Goal: Task Accomplishment & Management: Use online tool/utility

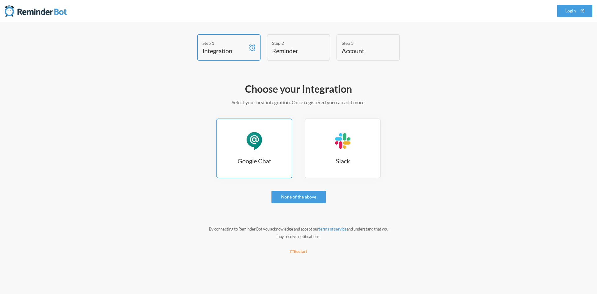
click at [262, 148] on div "Google Chat" at bounding box center [254, 141] width 19 height 19
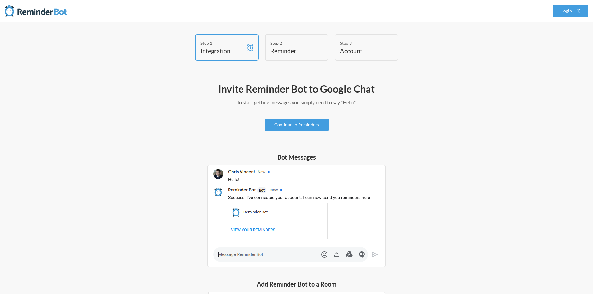
click at [287, 52] on h4 "Reminder" at bounding box center [292, 50] width 44 height 9
click at [253, 255] on img at bounding box center [296, 216] width 178 height 103
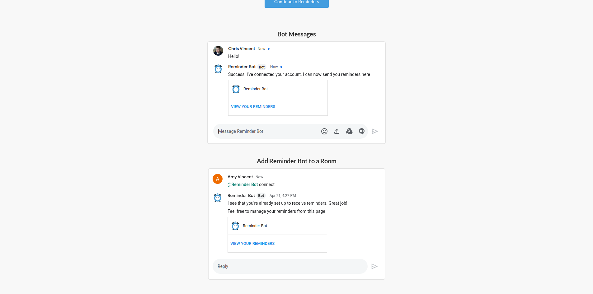
scroll to position [146, 0]
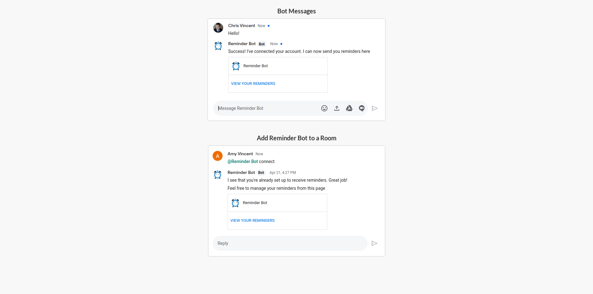
click at [299, 235] on img at bounding box center [296, 200] width 177 height 111
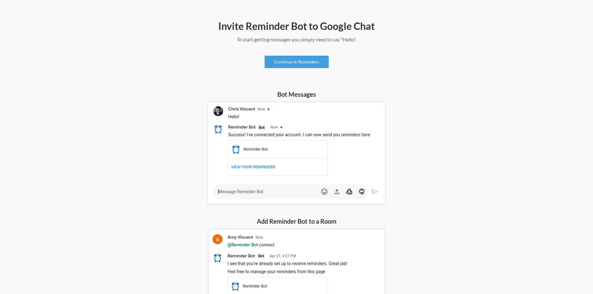
scroll to position [0, 0]
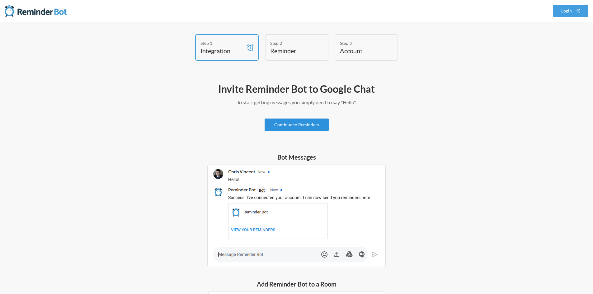
click at [306, 126] on link "Continue to Reminders" at bounding box center [296, 125] width 64 height 12
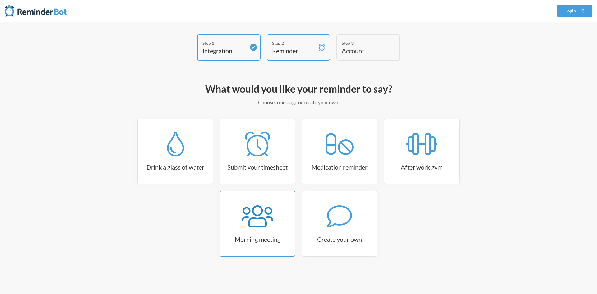
click at [258, 231] on link "Morning meeting" at bounding box center [258, 224] width 76 height 66
select select "08:30:00"
select select "true"
select select "09:45:00"
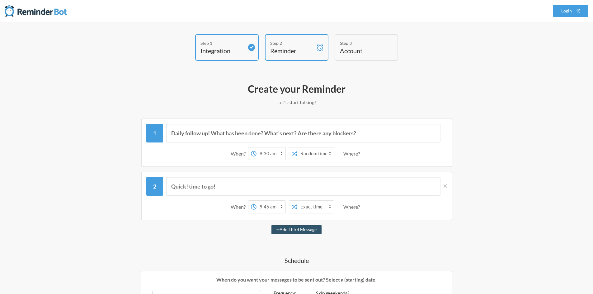
click at [323, 152] on select "Exact time Random time" at bounding box center [315, 153] width 36 height 12
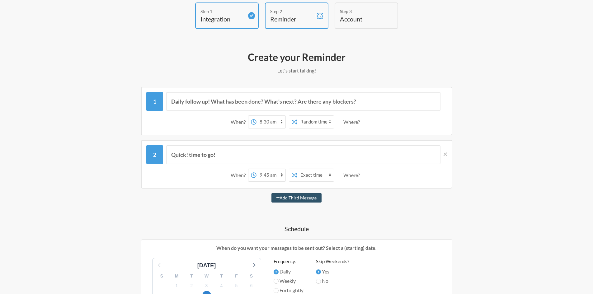
scroll to position [62, 0]
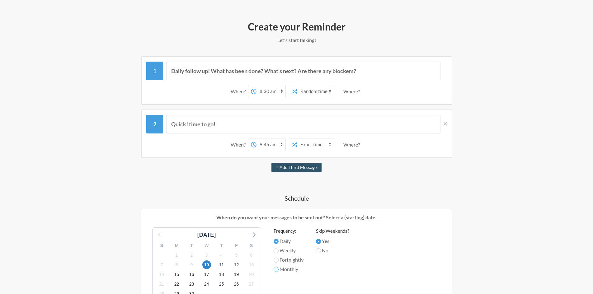
click at [276, 270] on input "Monthly" at bounding box center [275, 269] width 5 height 5
radio input "true"
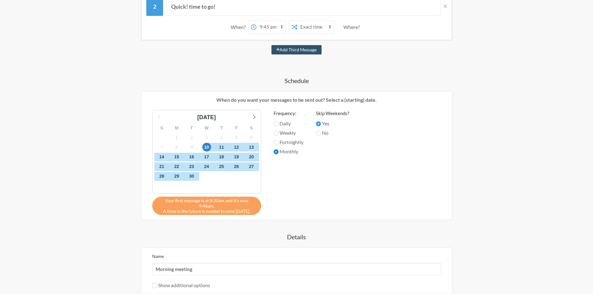
scroll to position [187, 0]
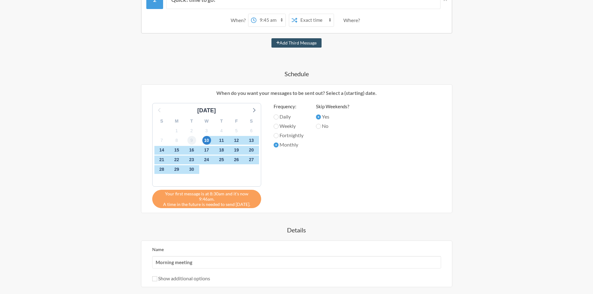
drag, startPoint x: 200, startPoint y: 141, endPoint x: 190, endPoint y: 141, distance: 10.0
click at [190, 141] on div "S M T W T F S 31 1 2 3 4 5 6 7 8 9 10 11 12 13 14 15 16 17 18 19 20 21 22 23 24…" at bounding box center [206, 151] width 108 height 72
click at [176, 140] on span "8" at bounding box center [176, 140] width 9 height 9
click at [179, 131] on span "1" at bounding box center [176, 130] width 9 height 9
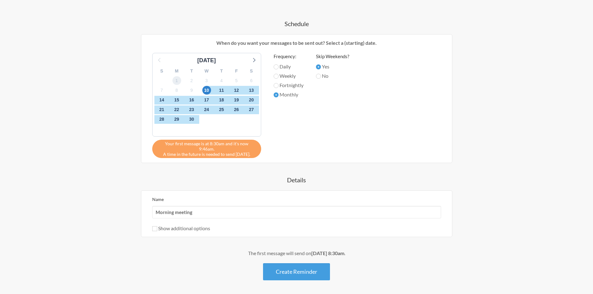
scroll to position [249, 0]
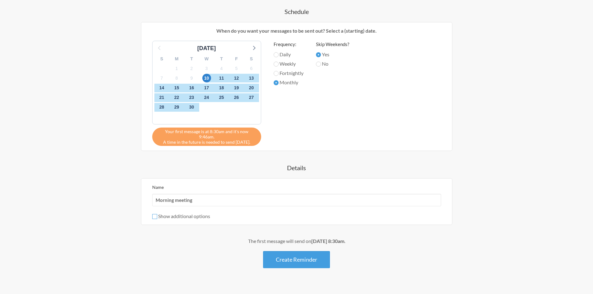
click at [156, 214] on input "Show additional options" at bounding box center [154, 216] width 5 height 5
checkbox input "true"
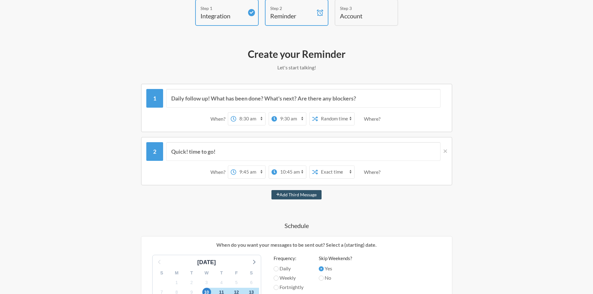
scroll to position [31, 0]
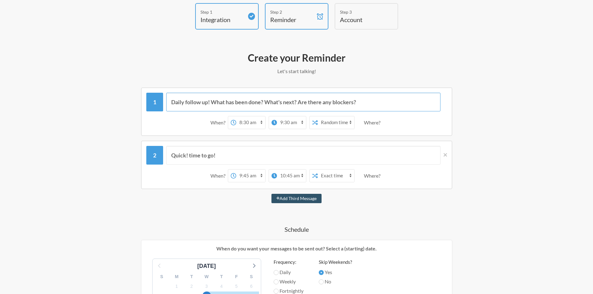
click at [312, 105] on input "Daily follow up! What has been done? What's next? Are there any blockers?" at bounding box center [303, 102] width 274 height 19
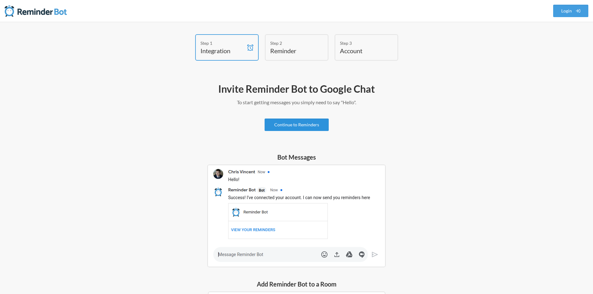
click at [284, 123] on link "Continue to Reminders" at bounding box center [296, 125] width 64 height 12
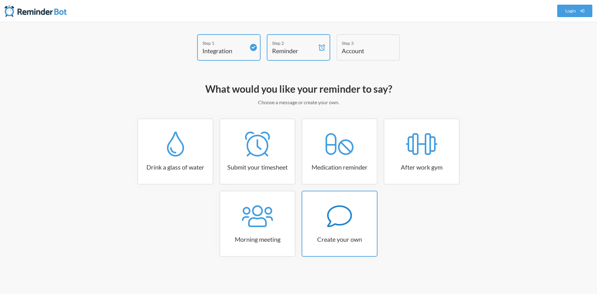
click at [359, 235] on h3 "Create your own" at bounding box center [339, 239] width 75 height 9
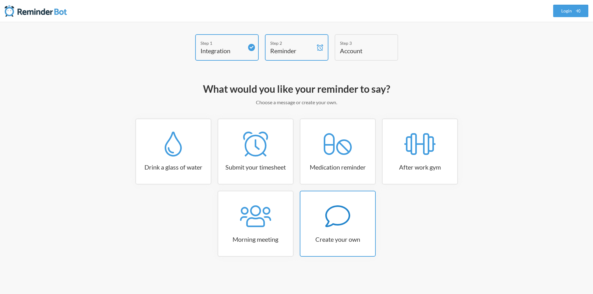
select select "08:30:00"
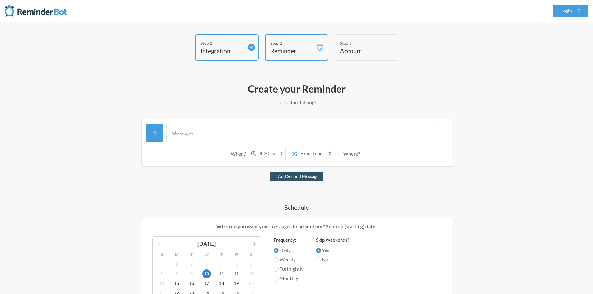
click at [282, 152] on select "12:00 am 12:15 am 12:30 am 12:45 am 1:00 am 1:15 am 1:30 am 1:45 am 2:00 am 2:1…" at bounding box center [270, 153] width 29 height 12
click at [207, 149] on div "When? 12:00 am 12:15 am 12:30 am 12:45 am 1:00 am 1:15 am 1:30 am 1:45 am 2:00 …" at bounding box center [296, 153] width 301 height 19
click at [214, 134] on input "text" at bounding box center [303, 133] width 274 height 19
type input "MMM at 10:00am"
click at [279, 152] on select "12:00 am 12:15 am 12:30 am 12:45 am 1:00 am 1:15 am 1:30 am 1:45 am 2:00 am 2:1…" at bounding box center [270, 153] width 29 height 12
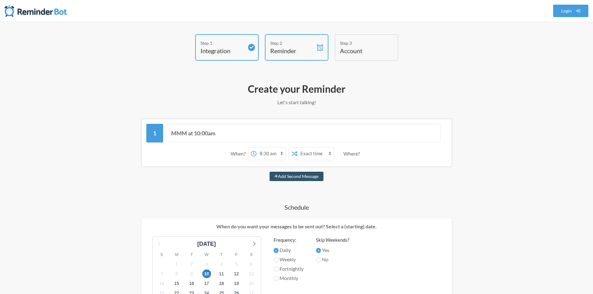
select select "09:00:00"
click at [256, 147] on select "12:00 am 12:15 am 12:30 am 12:45 am 1:00 am 1:15 am 1:30 am 1:45 am 2:00 am 2:1…" at bounding box center [270, 153] width 29 height 12
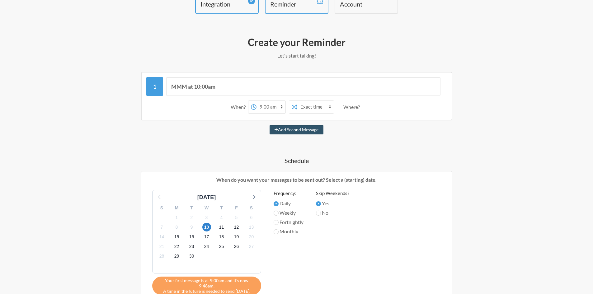
scroll to position [62, 0]
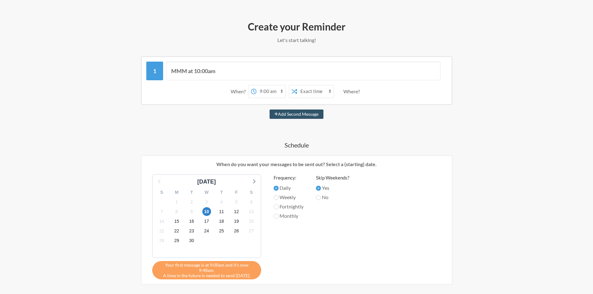
click at [281, 218] on label "Monthly" at bounding box center [288, 215] width 30 height 7
click at [278, 218] on input "Monthly" at bounding box center [275, 216] width 5 height 5
radio input "true"
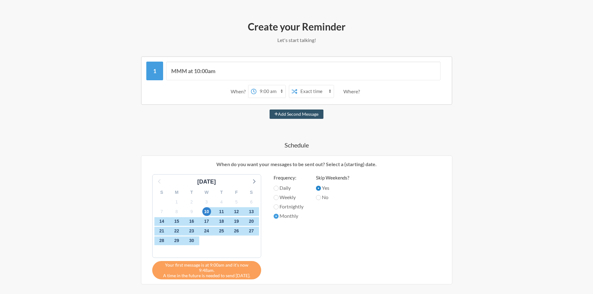
click at [318, 187] on input "Yes" at bounding box center [318, 188] width 5 height 5
click at [319, 198] on input "No" at bounding box center [318, 197] width 5 height 5
radio input "true"
click at [319, 187] on input "Yes" at bounding box center [318, 188] width 5 height 5
radio input "true"
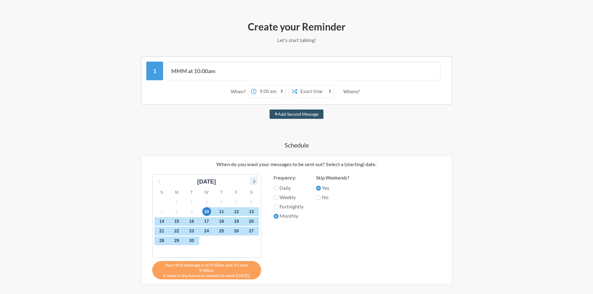
click at [250, 183] on icon at bounding box center [254, 181] width 8 height 8
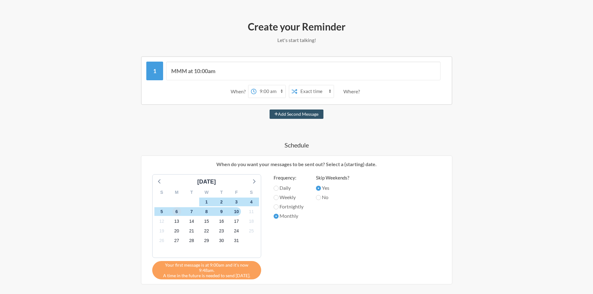
click at [176, 213] on span "6" at bounding box center [176, 211] width 9 height 9
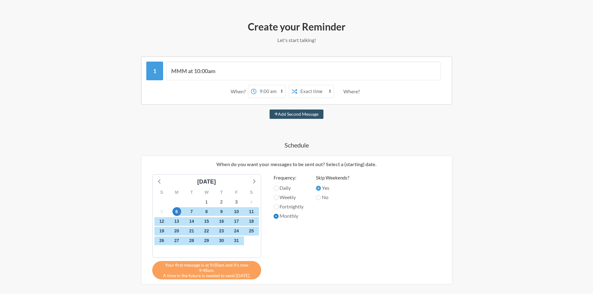
click at [275, 214] on input "Monthly" at bounding box center [275, 216] width 5 height 5
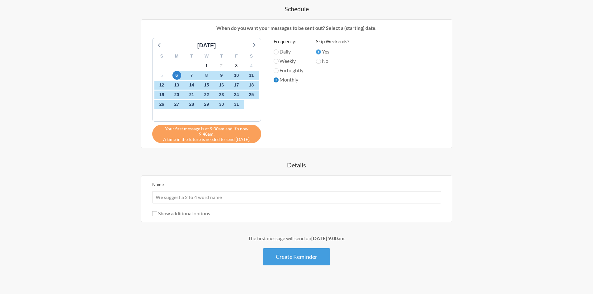
scroll to position [202, 0]
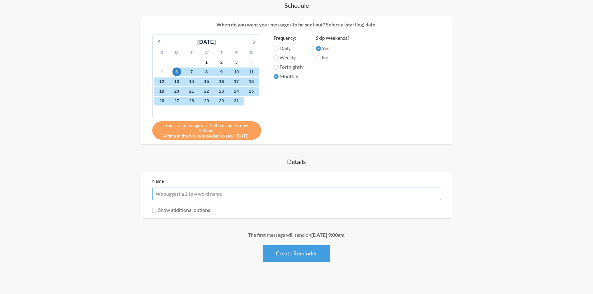
click at [220, 192] on input "Name" at bounding box center [296, 194] width 289 height 12
type input "MMM Reminders"
click at [152, 208] on input "Show additional options" at bounding box center [154, 210] width 5 height 5
checkbox input "true"
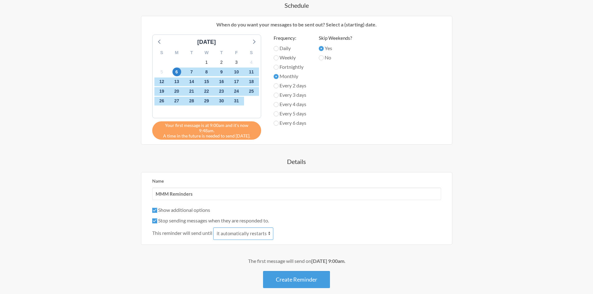
click at [225, 228] on select "it automatically restarts it is replied to" at bounding box center [243, 233] width 60 height 12
click at [240, 206] on div "Show additional options" at bounding box center [296, 209] width 289 height 7
click at [231, 227] on select "it automatically restarts it is replied to" at bounding box center [243, 233] width 60 height 12
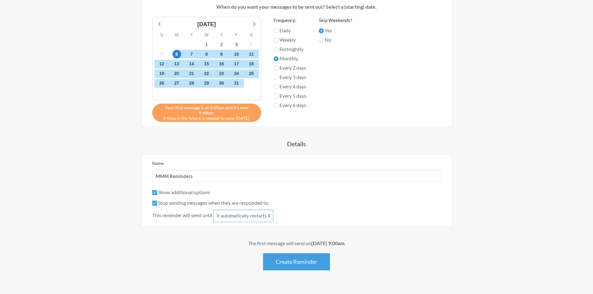
scroll to position [228, 0]
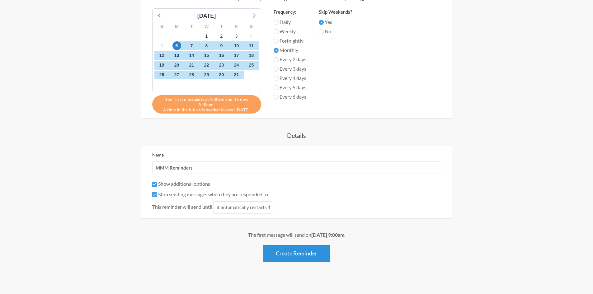
click at [294, 249] on button "Create Reminder" at bounding box center [296, 253] width 67 height 17
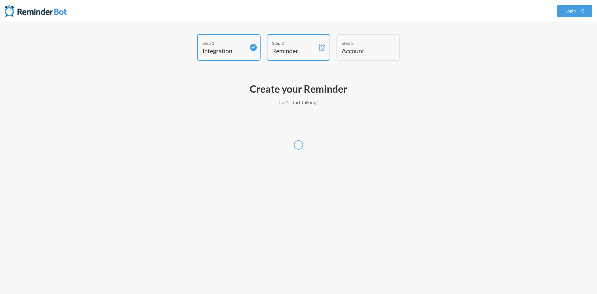
select select "Asia/Singapore"
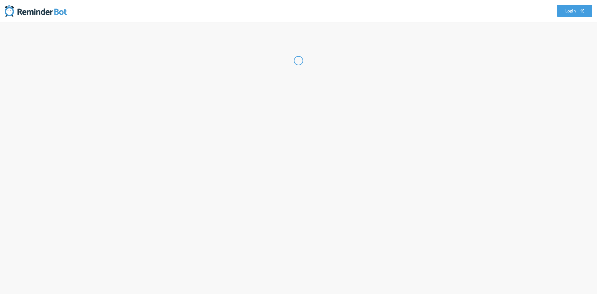
select select "PH"
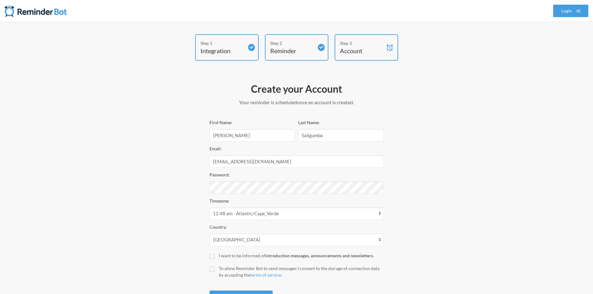
click at [438, 147] on div "Step 1 Integration Step 2 Reminder Step 3 Account Create your Account Your remi…" at bounding box center [296, 172] width 373 height 277
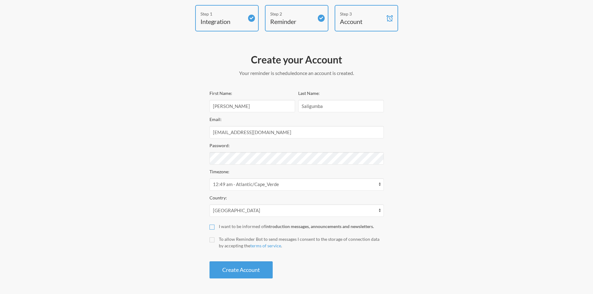
click at [211, 228] on input "I want to be informed of introduction messages, announcements and newsletters." at bounding box center [211, 227] width 5 height 5
checkbox input "true"
click at [213, 237] on label "To allow Reminder Bot to send messages I consent to the storage of connection d…" at bounding box center [296, 242] width 174 height 13
click at [213, 237] on input "To allow Reminder Bot to send messages I consent to the storage of connection d…" at bounding box center [211, 239] width 5 height 5
checkbox input "true"
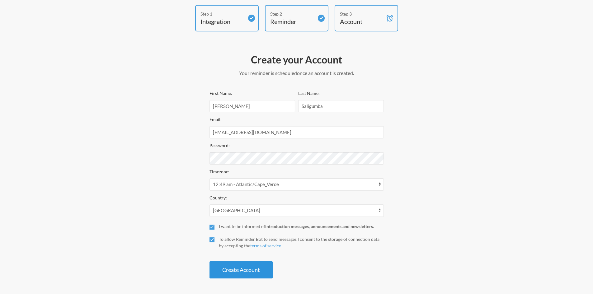
click at [227, 267] on button "Create Account" at bounding box center [240, 269] width 63 height 17
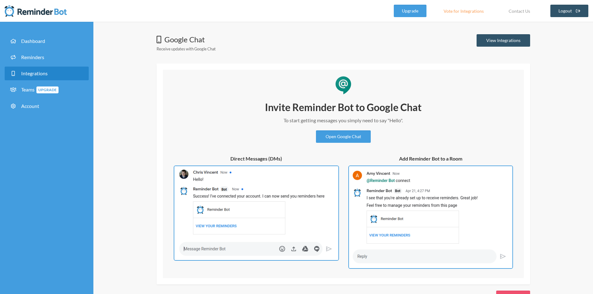
drag, startPoint x: 219, startPoint y: 226, endPoint x: 320, endPoint y: 147, distance: 128.5
click at [219, 226] on img at bounding box center [256, 213] width 165 height 95
click at [327, 138] on link "Open Google Chat" at bounding box center [343, 136] width 55 height 12
click at [50, 58] on link "Reminders" at bounding box center [47, 57] width 84 height 14
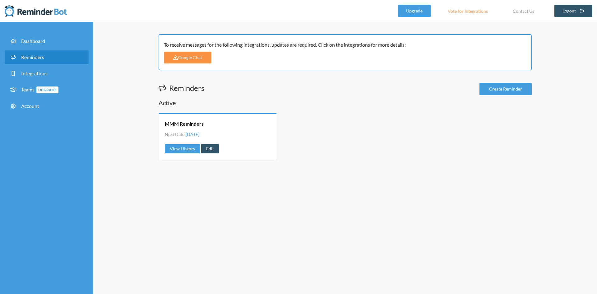
click at [191, 56] on link "Google Chat" at bounding box center [188, 58] width 48 height 12
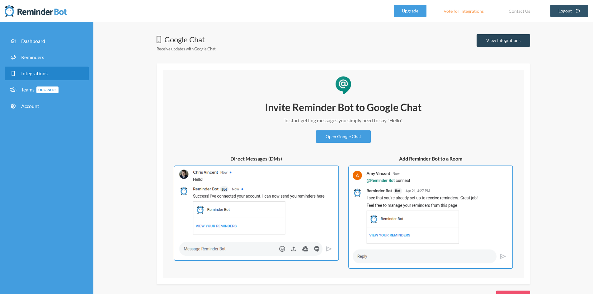
click at [514, 40] on link "View Integrations" at bounding box center [503, 40] width 54 height 12
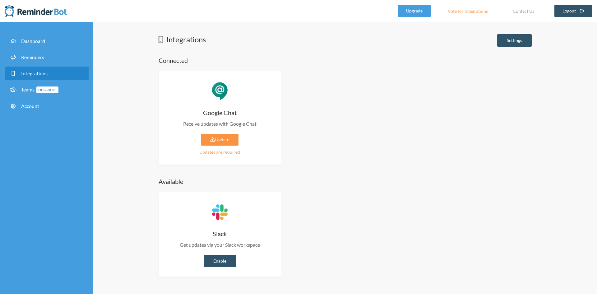
click at [229, 139] on link "Update" at bounding box center [220, 140] width 38 height 12
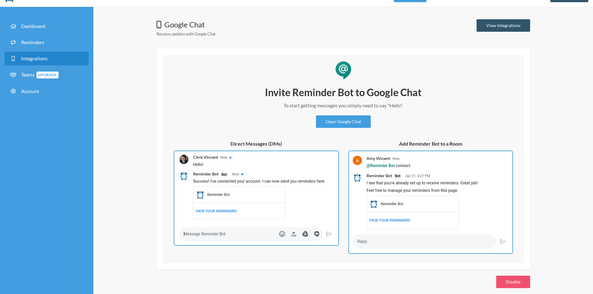
scroll to position [21, 0]
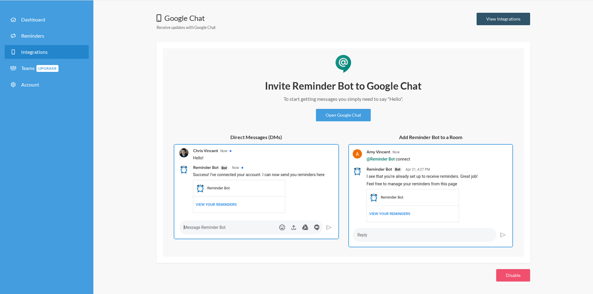
click at [305, 180] on img at bounding box center [256, 191] width 165 height 95
click at [357, 113] on link "Open Google Chat" at bounding box center [343, 115] width 55 height 12
click at [48, 49] on link "Integrations" at bounding box center [47, 52] width 84 height 14
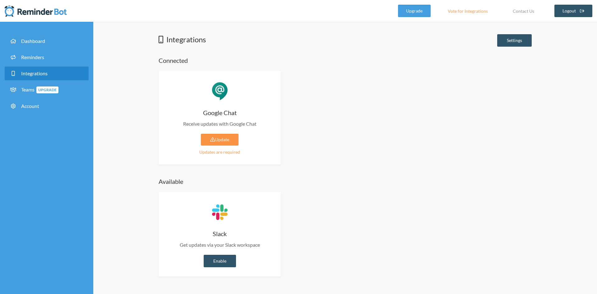
click at [230, 135] on link "Update" at bounding box center [220, 140] width 38 height 12
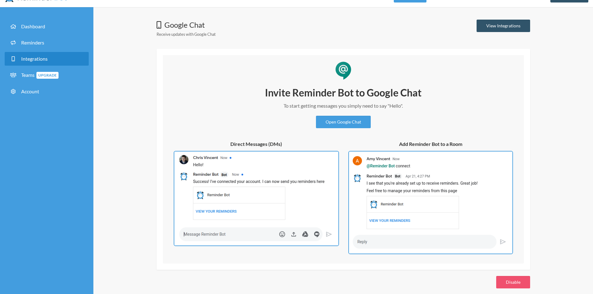
scroll to position [21, 0]
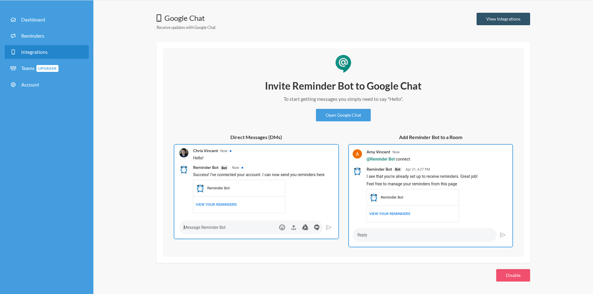
click at [410, 171] on img at bounding box center [430, 195] width 165 height 103
click at [410, 170] on img at bounding box center [430, 195] width 165 height 103
click at [516, 16] on link "View Integrations" at bounding box center [503, 19] width 54 height 12
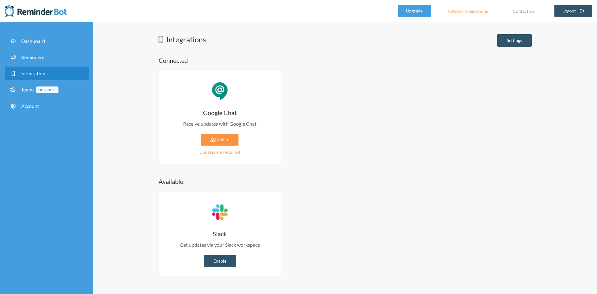
click at [227, 141] on link "Update" at bounding box center [220, 140] width 38 height 12
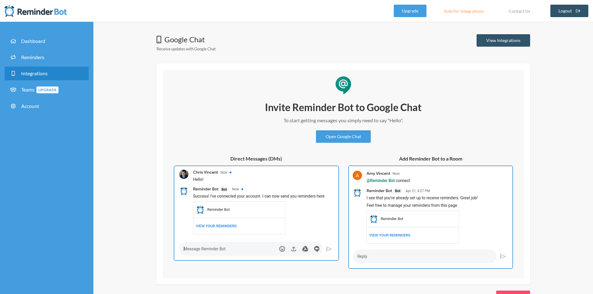
click at [469, 11] on link "Vote for Integrations" at bounding box center [464, 11] width 56 height 12
click at [25, 54] on span "Reminders" at bounding box center [32, 57] width 23 height 6
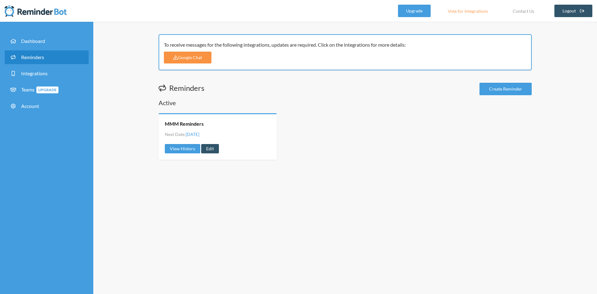
click at [196, 56] on link "Google Chat" at bounding box center [188, 58] width 48 height 12
